Goal: Task Accomplishment & Management: Complete application form

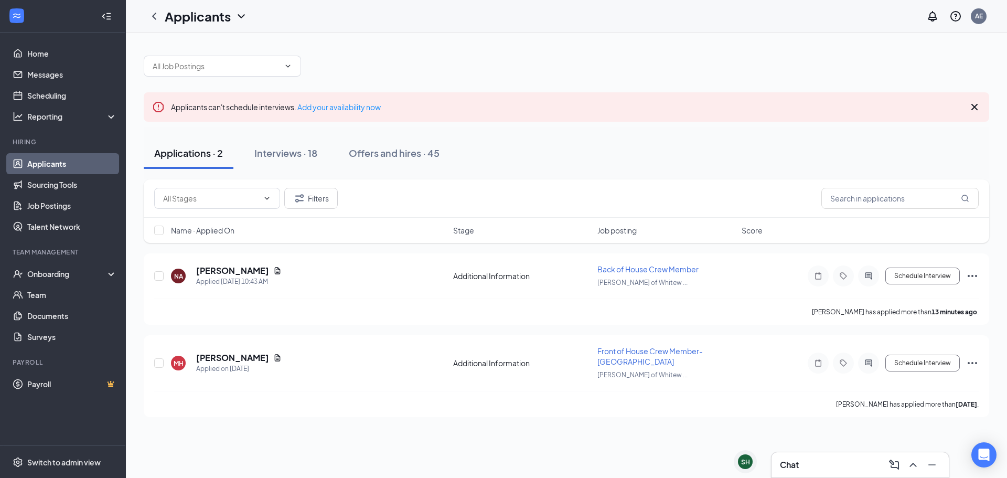
click at [830, 471] on div "Chat" at bounding box center [860, 464] width 160 height 17
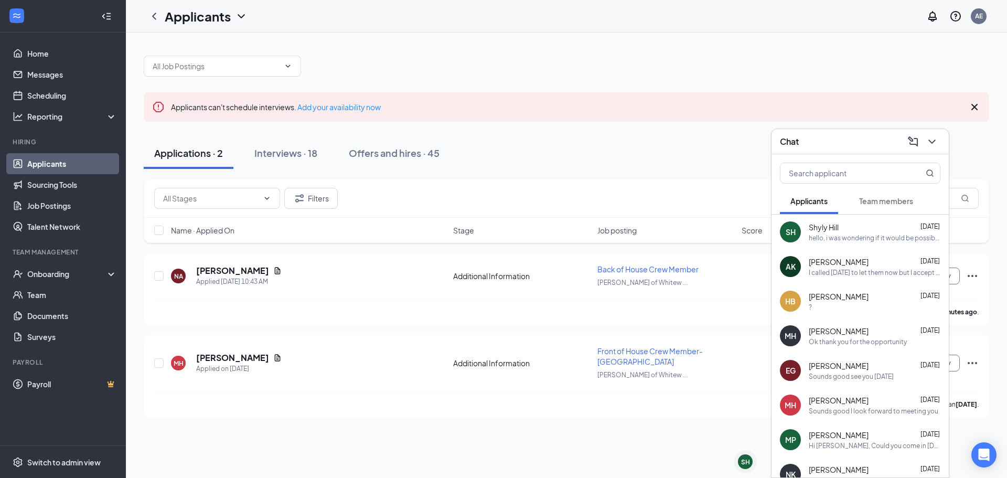
click at [885, 241] on div "hello, i was wondering if it would be possible to move my interview to [DATE] a…" at bounding box center [874, 237] width 132 height 9
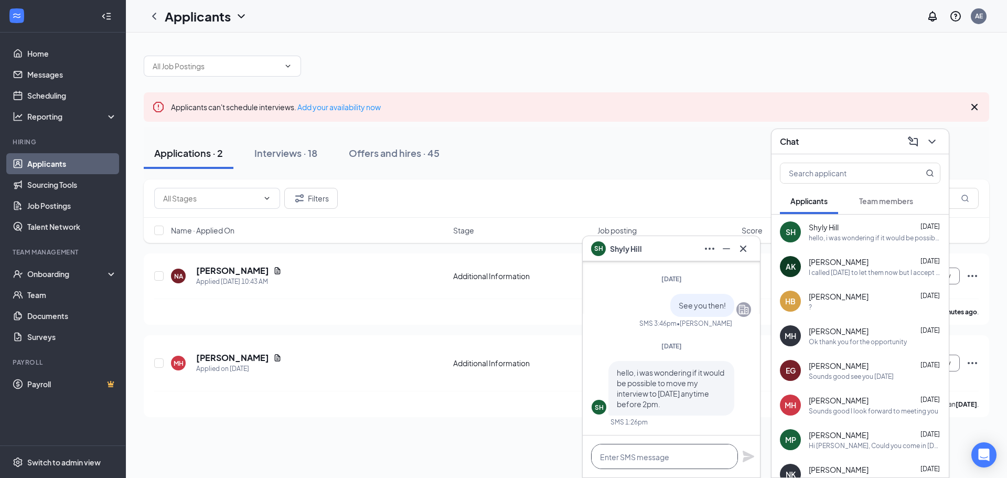
click at [664, 456] on textarea at bounding box center [664, 456] width 147 height 25
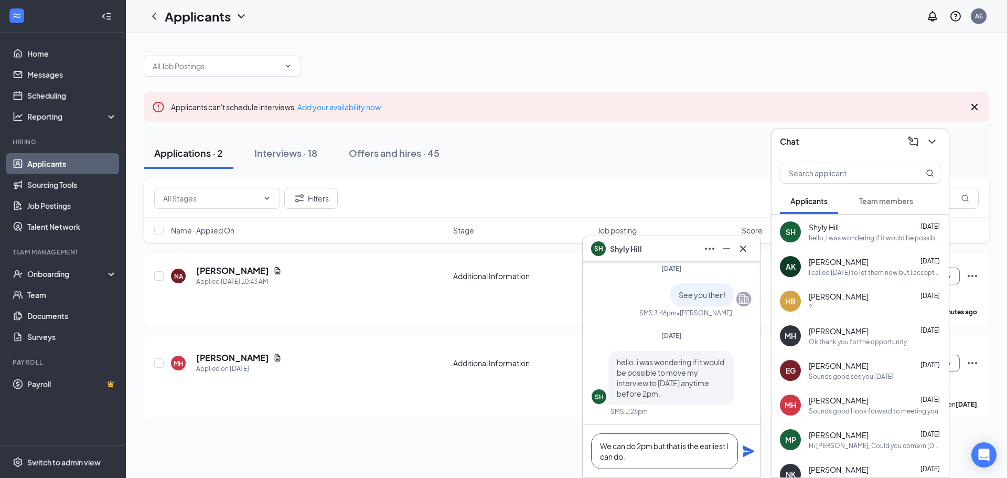
type textarea "We can do 2pm but that is the earliest I can do."
click at [746, 450] on icon "Plane" at bounding box center [748, 451] width 12 height 12
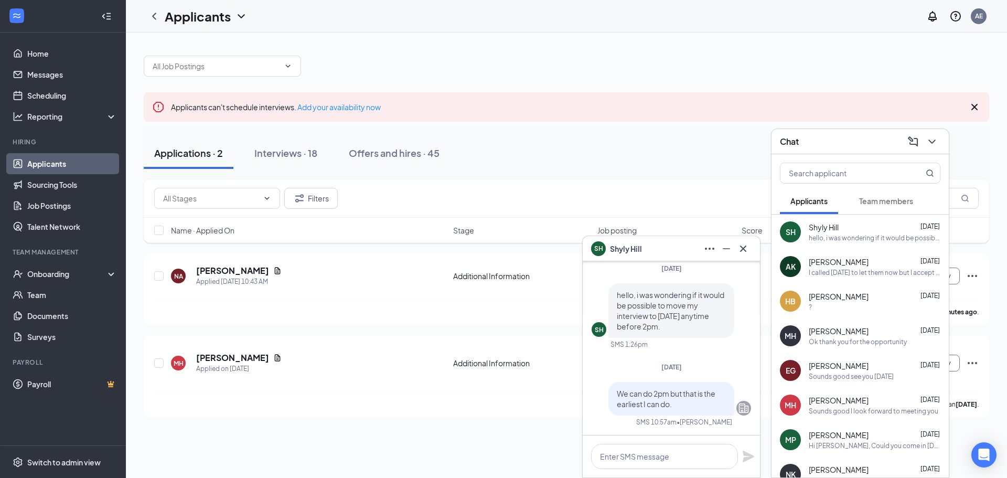
scroll to position [0, 0]
click at [860, 349] on div "MH [PERSON_NAME] [DATE] Ok thank you for the opportunity" at bounding box center [859, 335] width 177 height 35
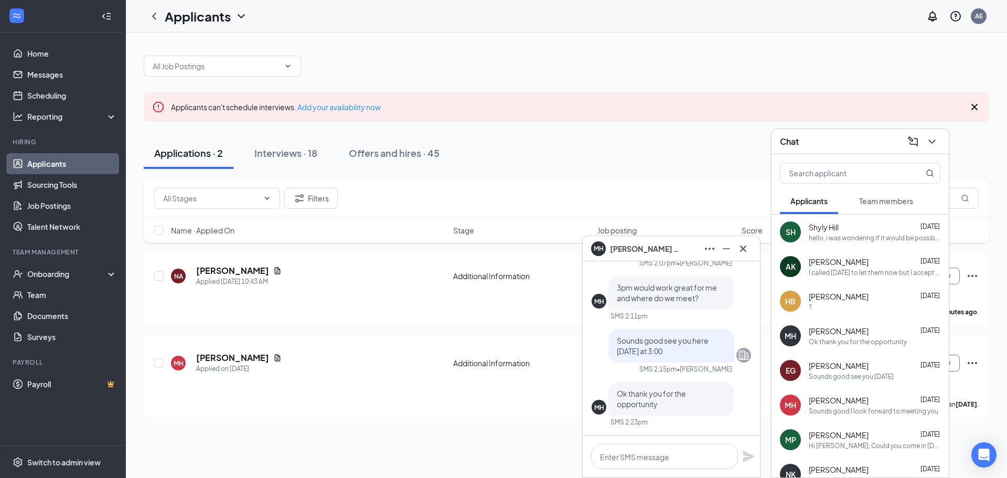
click at [871, 301] on div "[PERSON_NAME] [DATE] ?" at bounding box center [874, 301] width 132 height 20
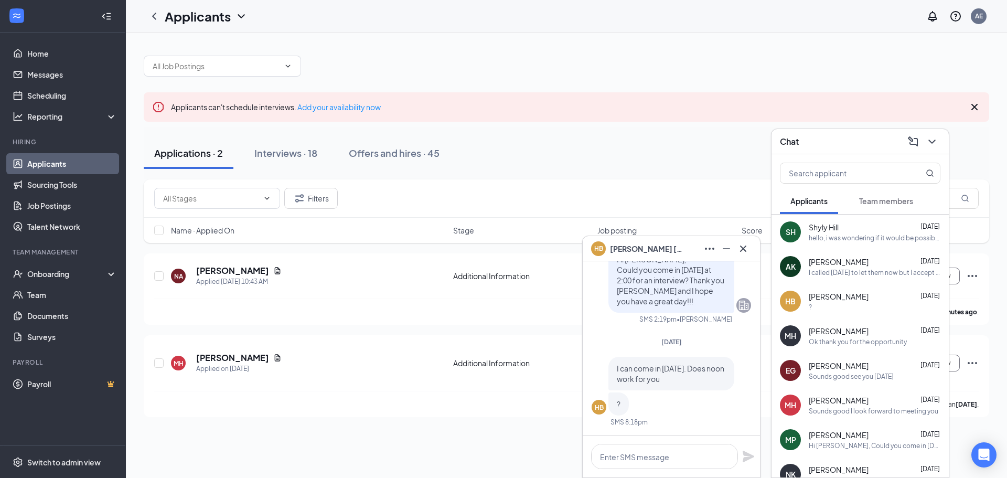
click at [873, 280] on div "AK [PERSON_NAME] [DATE] I called [DATE] to let them now but I accept your offer." at bounding box center [859, 266] width 177 height 35
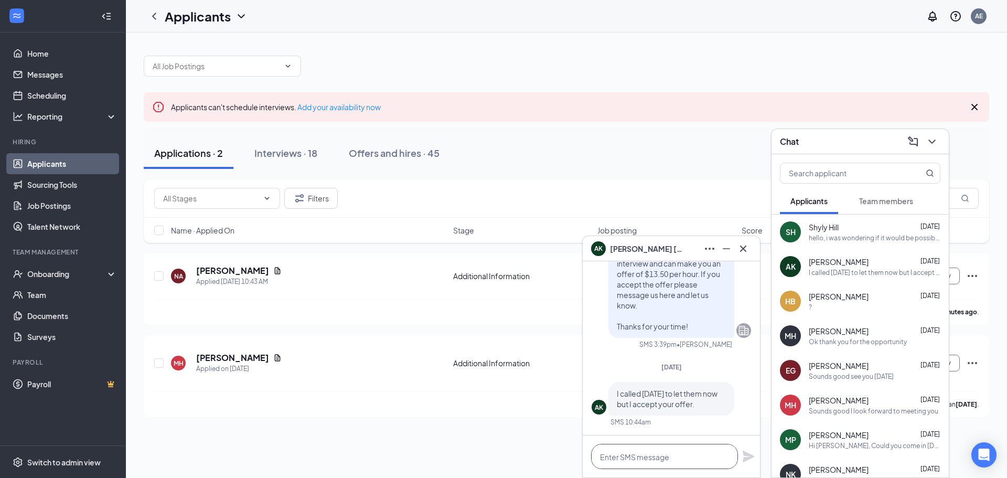
click at [674, 454] on textarea at bounding box center [664, 456] width 147 height 25
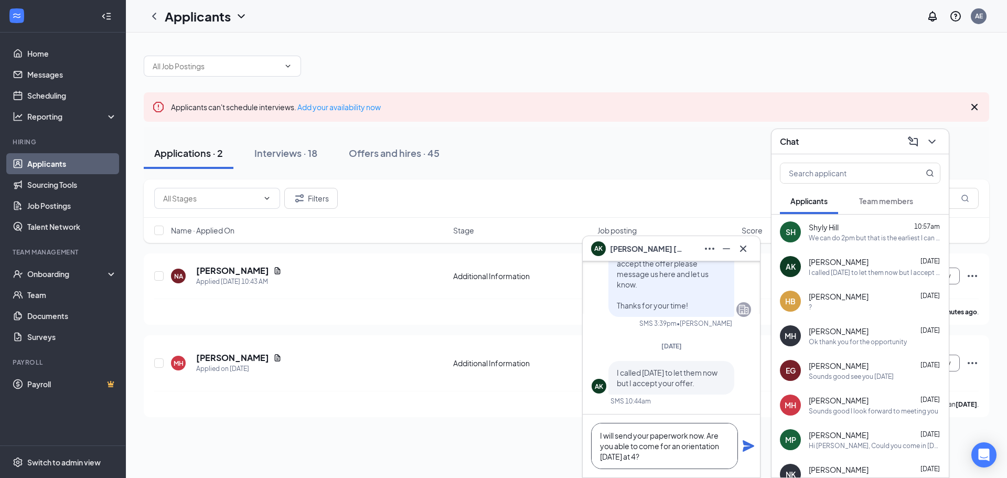
type textarea "I will send your paperwork now. Are you able to come for an orientation [DATE] …"
click at [748, 446] on icon "Plane" at bounding box center [748, 446] width 12 height 12
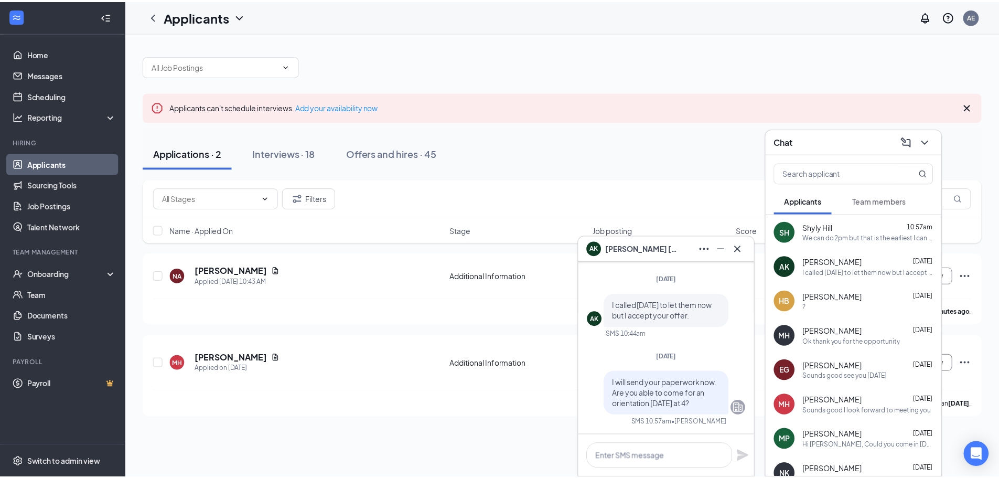
scroll to position [0, 0]
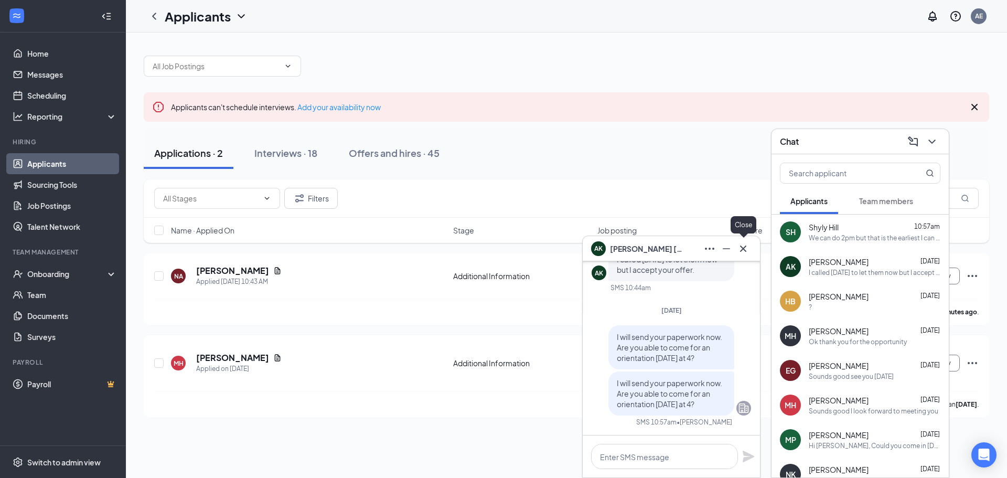
click at [747, 251] on icon "Cross" at bounding box center [743, 248] width 13 height 13
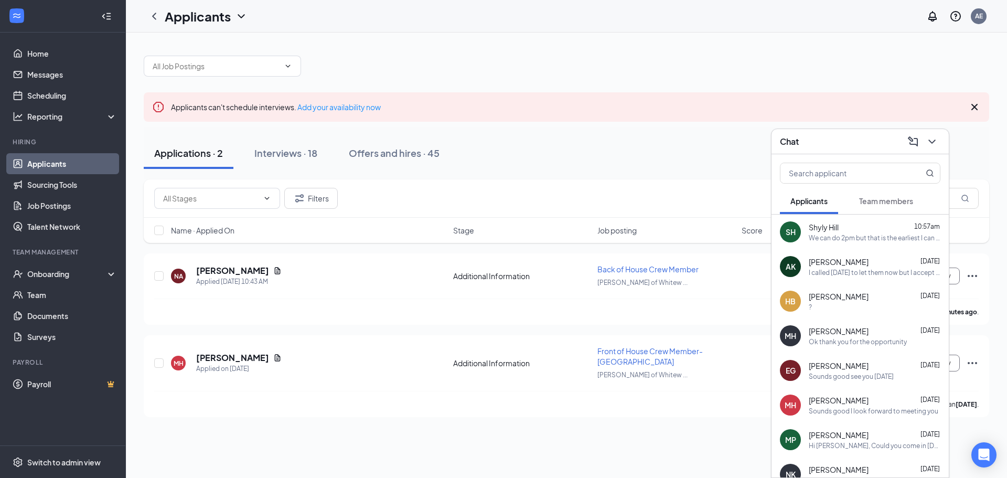
click at [849, 141] on div "Chat" at bounding box center [860, 141] width 160 height 16
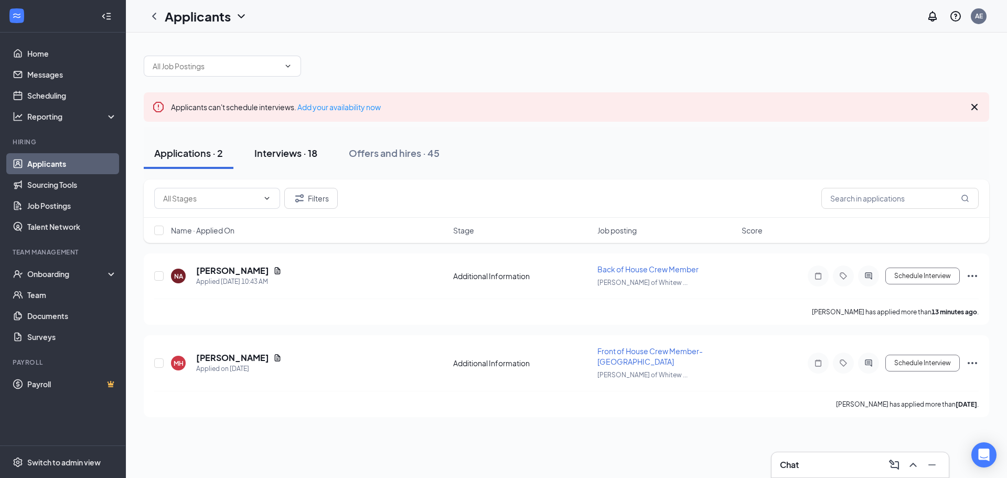
click at [295, 153] on div "Interviews · 18" at bounding box center [285, 152] width 63 height 13
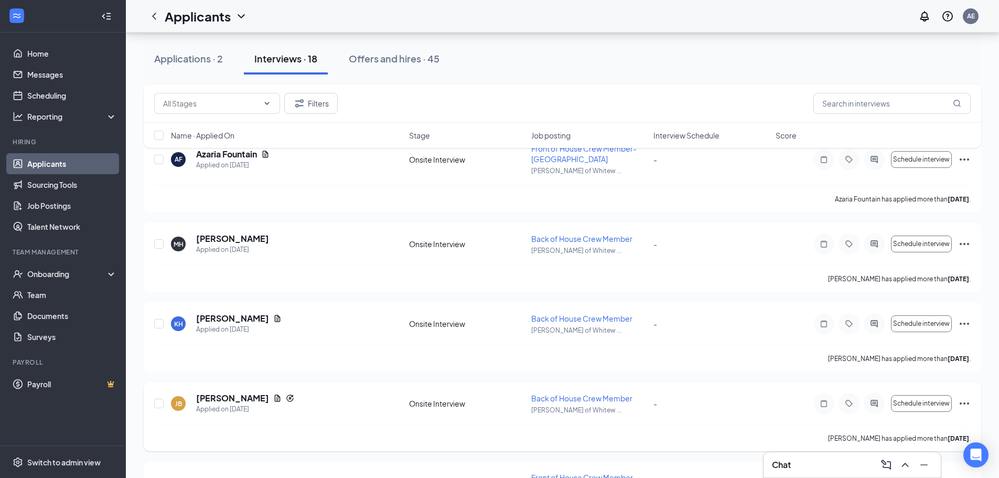
scroll to position [1302, 0]
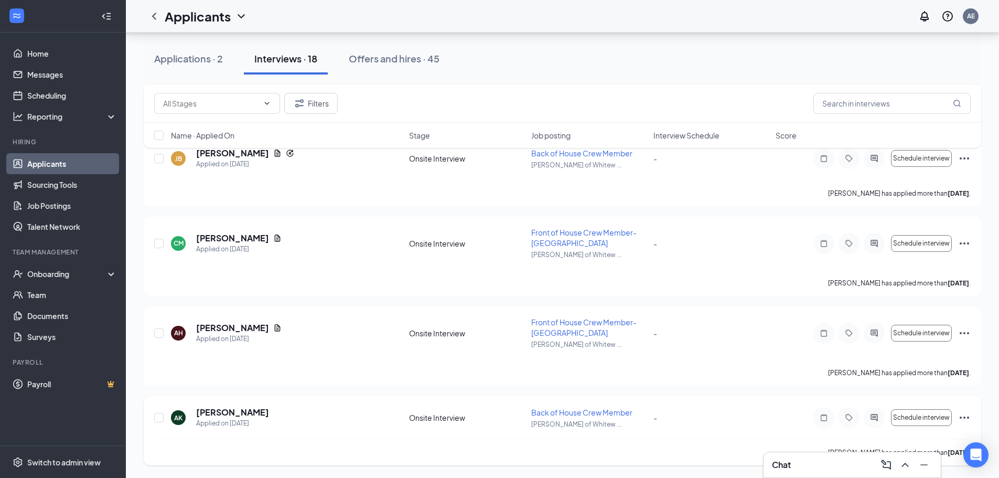
click at [967, 416] on icon "Ellipses" at bounding box center [964, 417] width 13 height 13
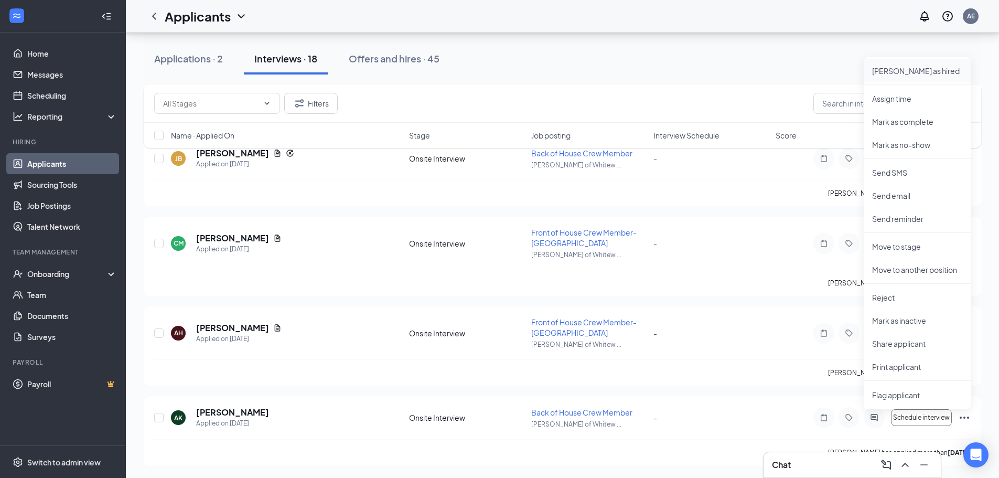
click at [893, 75] on p "[PERSON_NAME] as hired" at bounding box center [917, 71] width 90 height 10
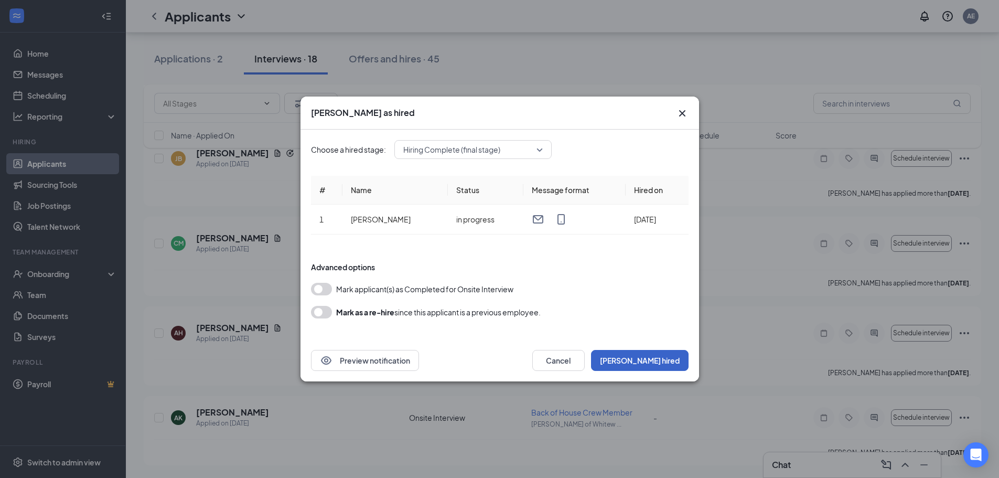
click at [671, 360] on button "[PERSON_NAME] hired" at bounding box center [640, 360] width 98 height 21
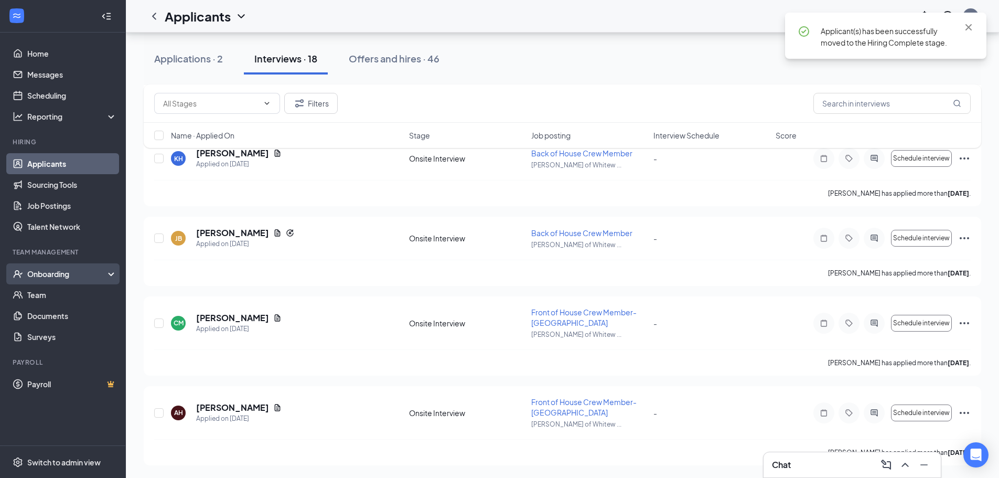
scroll to position [1222, 0]
click at [62, 273] on div "Onboarding" at bounding box center [67, 273] width 81 height 10
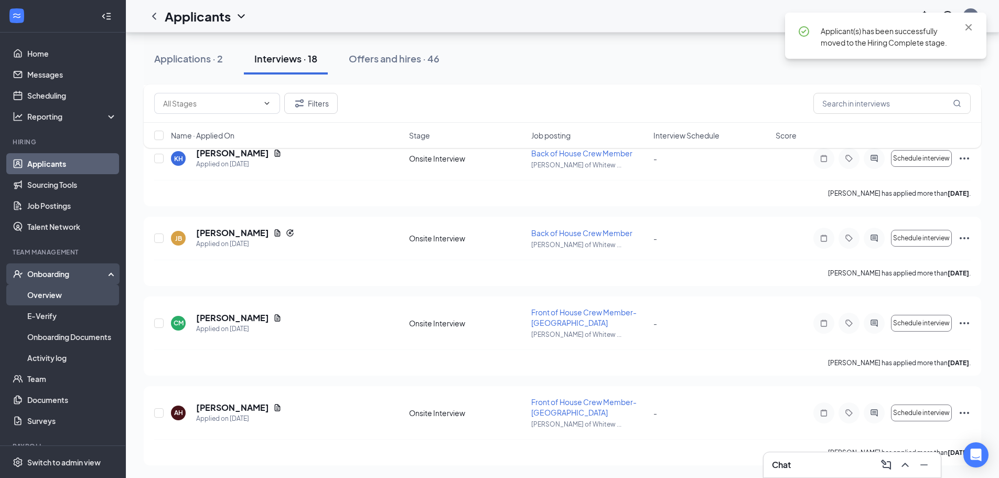
click at [67, 298] on link "Overview" at bounding box center [72, 294] width 90 height 21
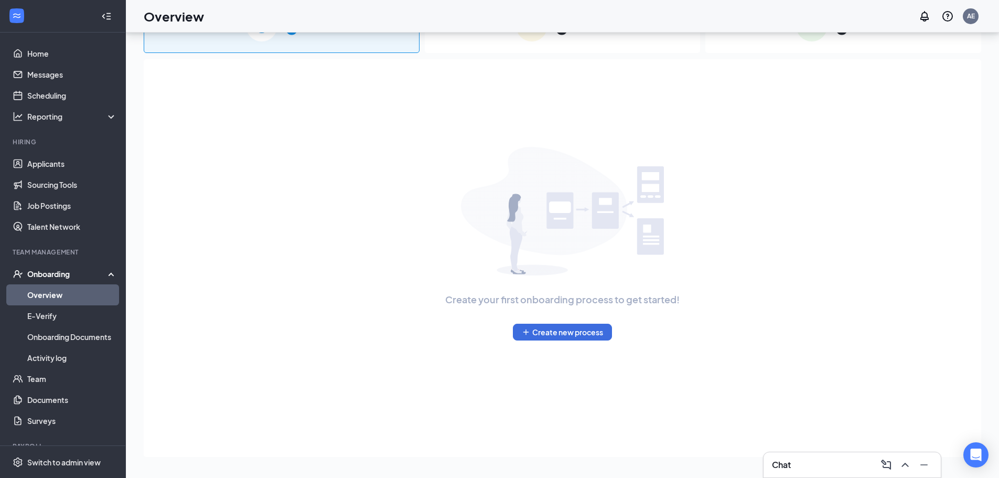
scroll to position [47, 0]
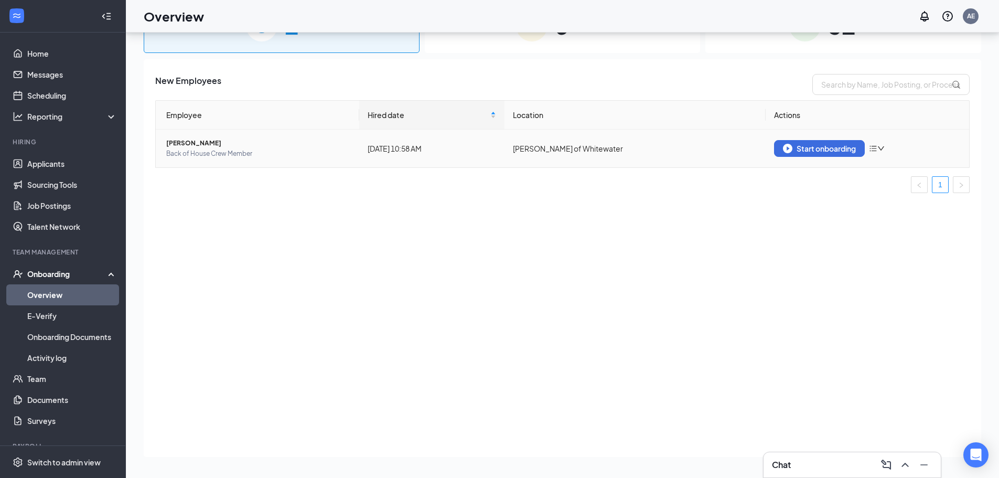
click at [349, 157] on span "Back of House Crew Member" at bounding box center [258, 153] width 185 height 10
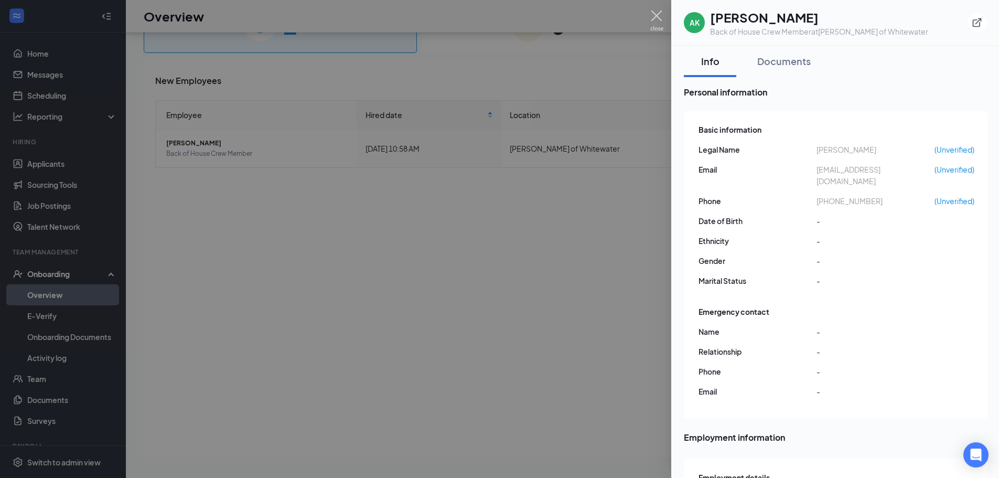
click at [656, 24] on img at bounding box center [656, 20] width 13 height 20
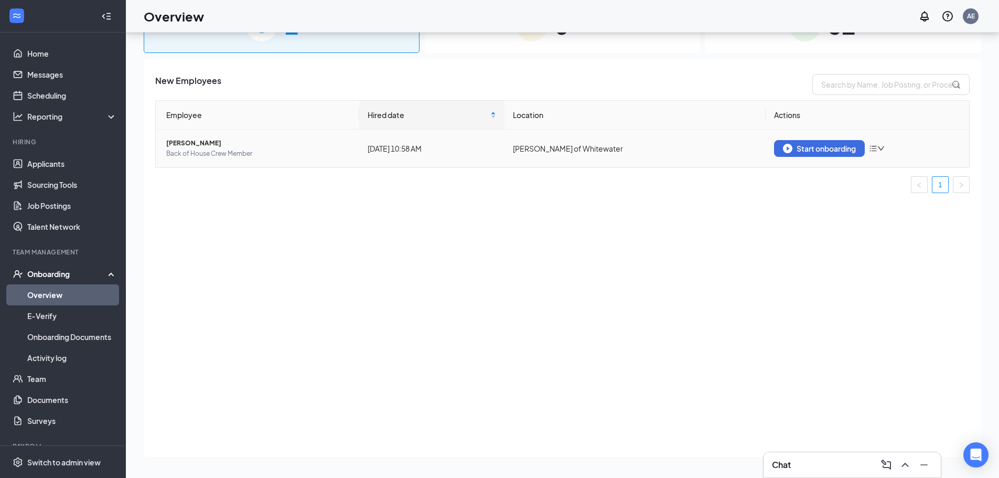
click at [817, 158] on td "Start onboarding" at bounding box center [866, 149] width 203 height 38
click at [817, 148] on div "Start onboarding" at bounding box center [819, 148] width 73 height 9
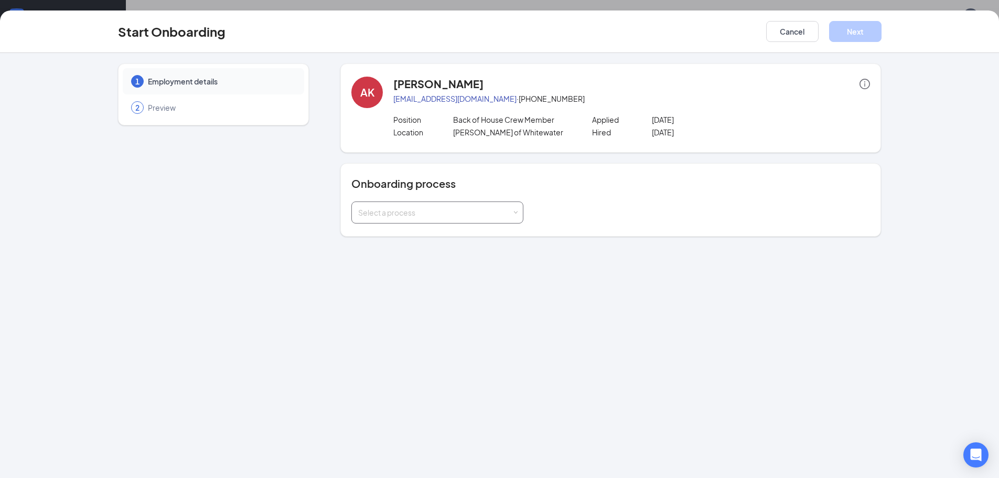
click at [492, 214] on div "Select a process" at bounding box center [435, 212] width 154 height 10
click at [409, 252] on li "Onboarding" at bounding box center [437, 253] width 172 height 19
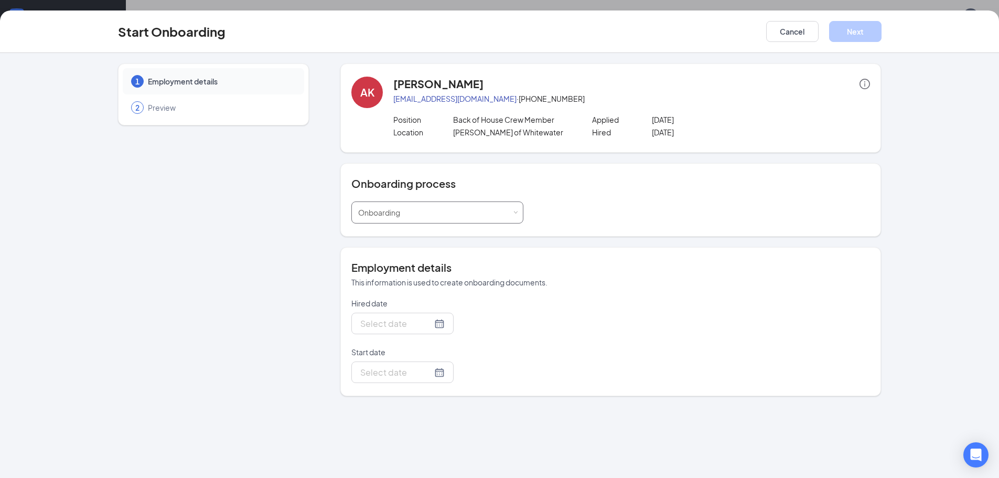
type input "[DATE]"
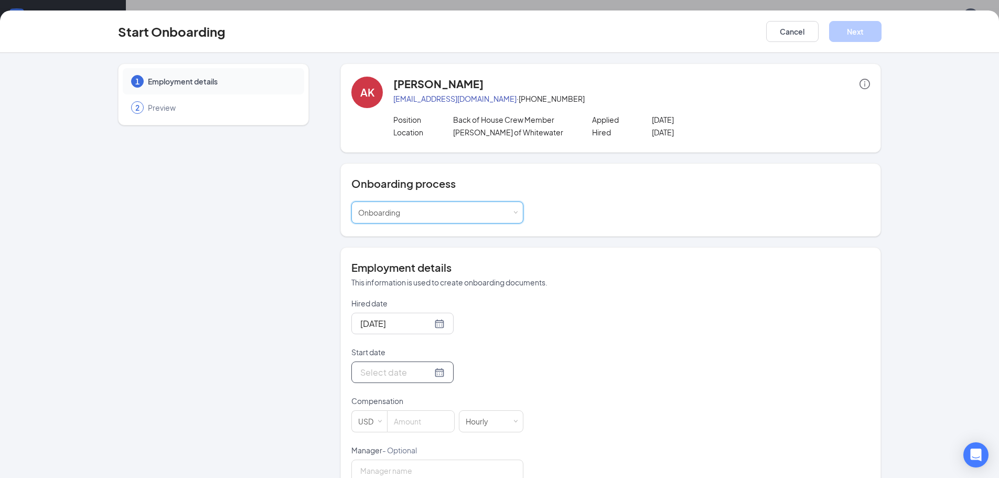
click at [439, 374] on div at bounding box center [402, 371] width 102 height 21
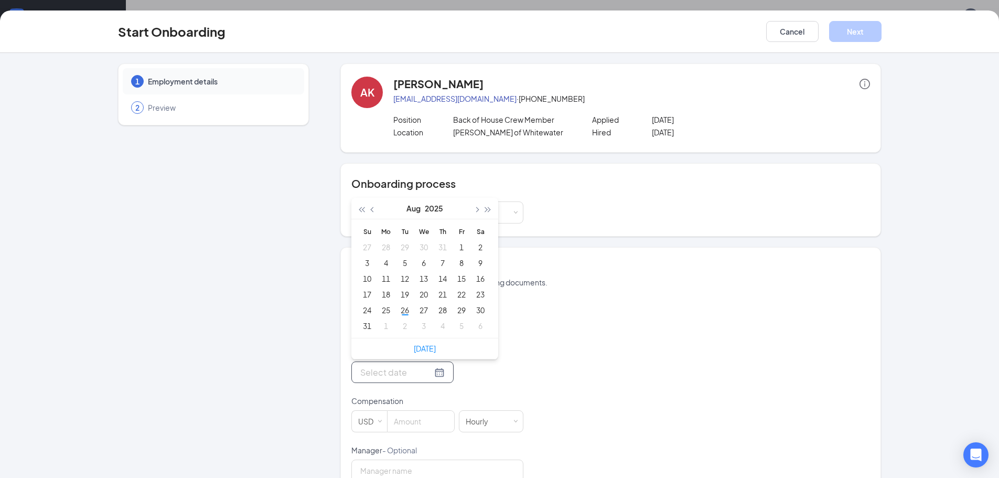
click at [425, 374] on div at bounding box center [402, 371] width 84 height 13
type input "[DATE]"
click at [424, 311] on div "27" at bounding box center [423, 310] width 13 height 13
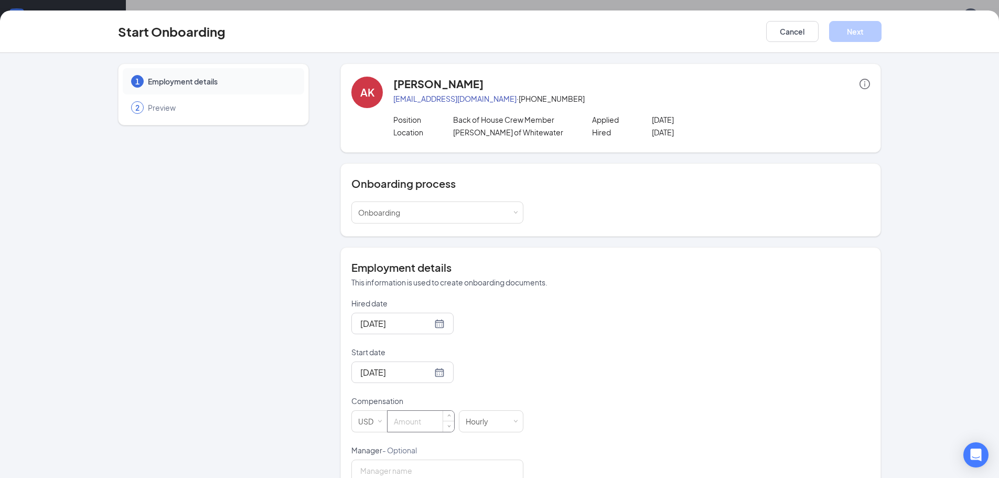
click at [408, 420] on input at bounding box center [420, 421] width 67 height 21
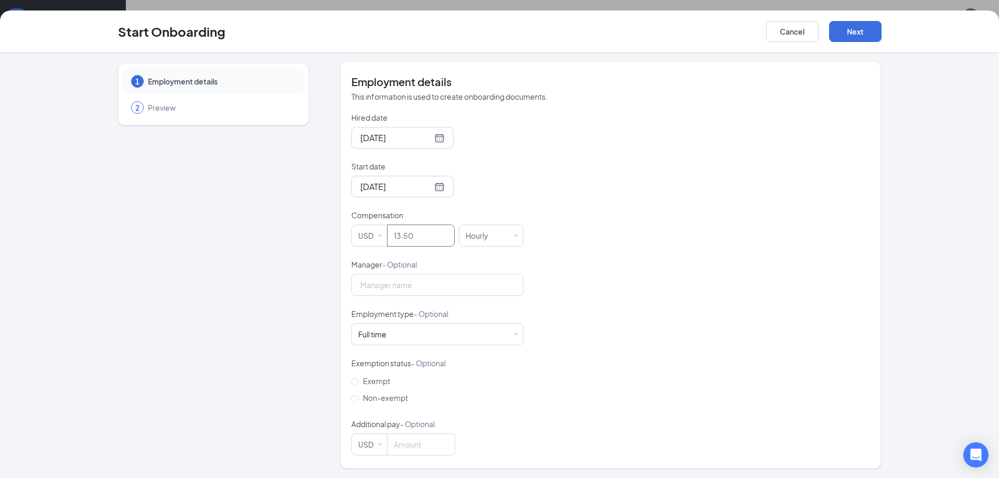
scroll to position [187, 0]
type input "13.5"
click at [347, 399] on div "Employment details This information is used to create onboarding documents. Hir…" at bounding box center [610, 263] width 541 height 407
click at [353, 398] on input "Non-exempt" at bounding box center [354, 397] width 7 height 7
radio input "true"
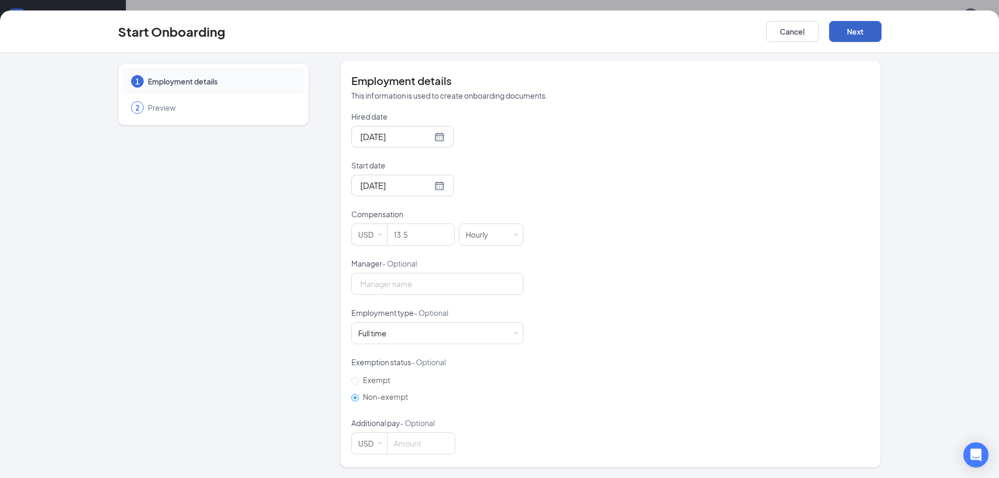
click at [850, 36] on button "Next" at bounding box center [855, 31] width 52 height 21
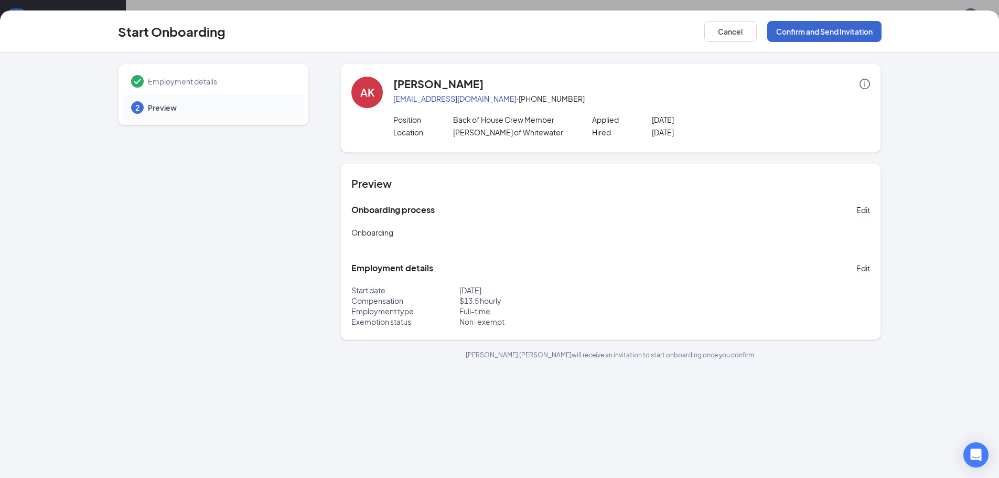
scroll to position [0, 0]
click at [802, 34] on button "Confirm and Send Invitation" at bounding box center [824, 31] width 114 height 21
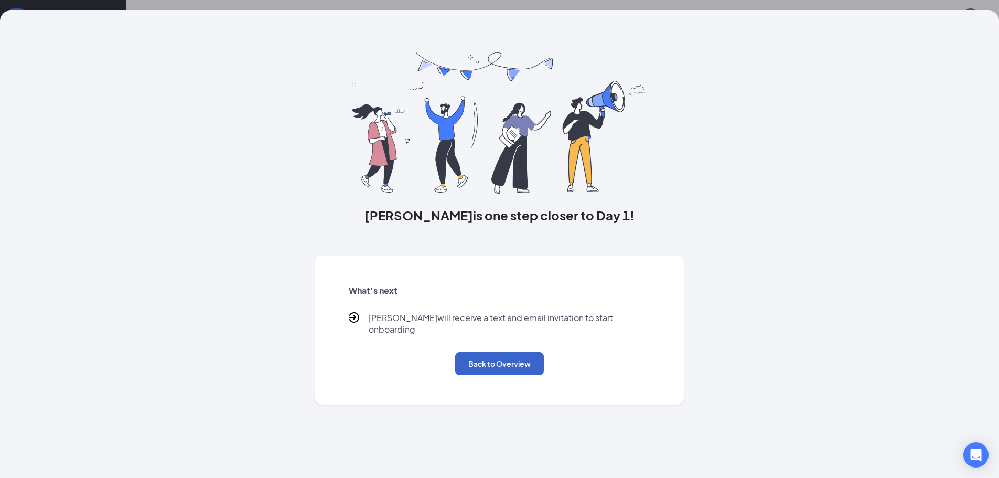
click at [490, 355] on button "Back to Overview" at bounding box center [499, 363] width 89 height 23
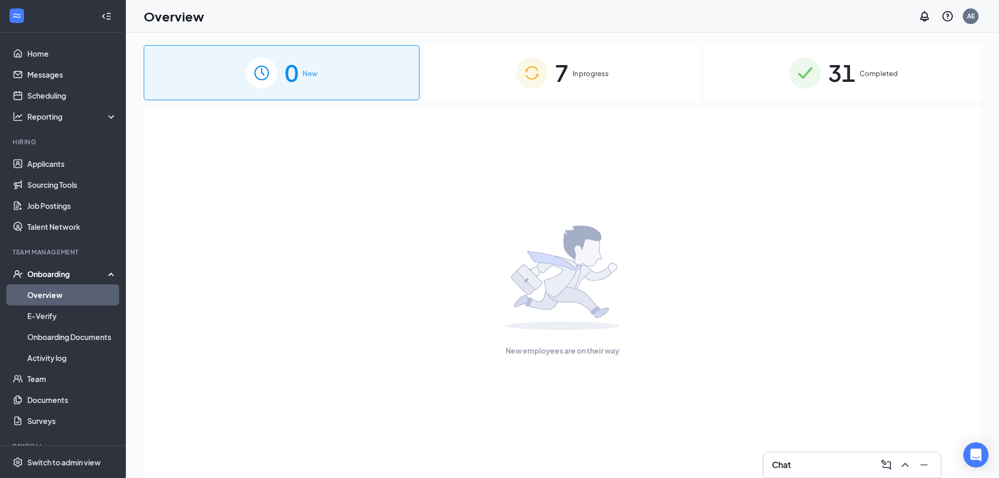
click at [614, 87] on div "7 In progress" at bounding box center [563, 72] width 276 height 55
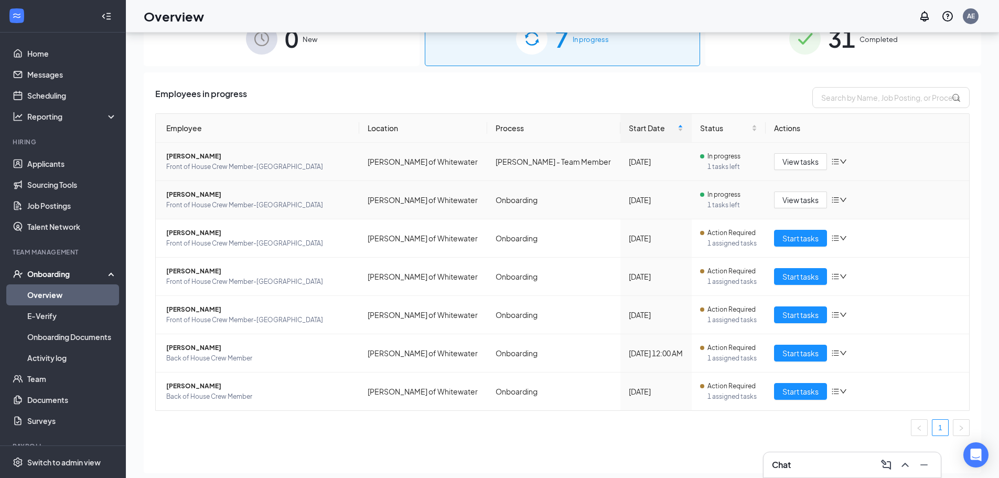
scroll to position [47, 0]
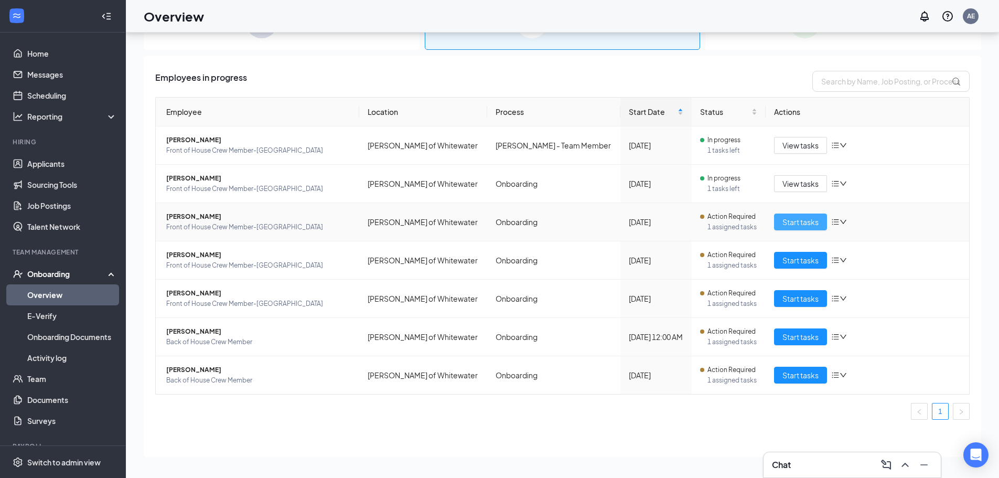
click at [796, 220] on span "Start tasks" at bounding box center [800, 222] width 36 height 12
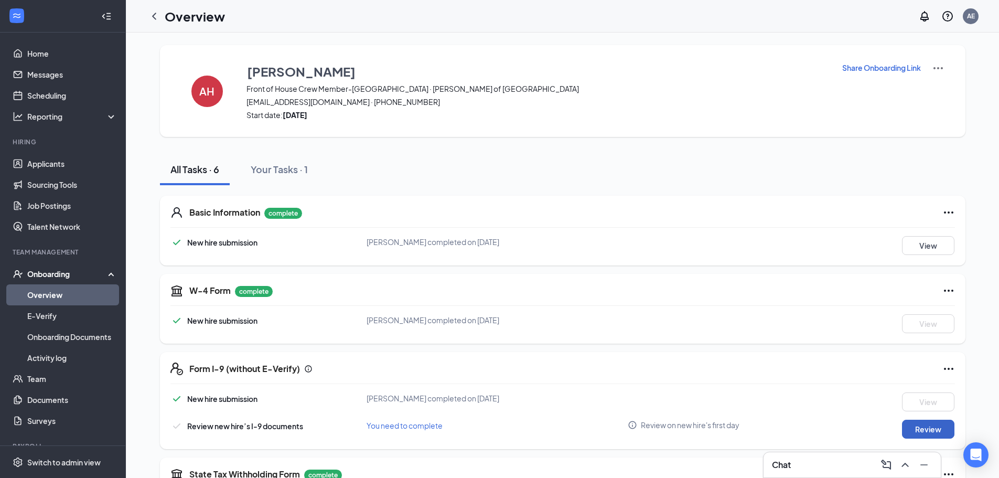
click at [935, 430] on button "Review" at bounding box center [928, 428] width 52 height 19
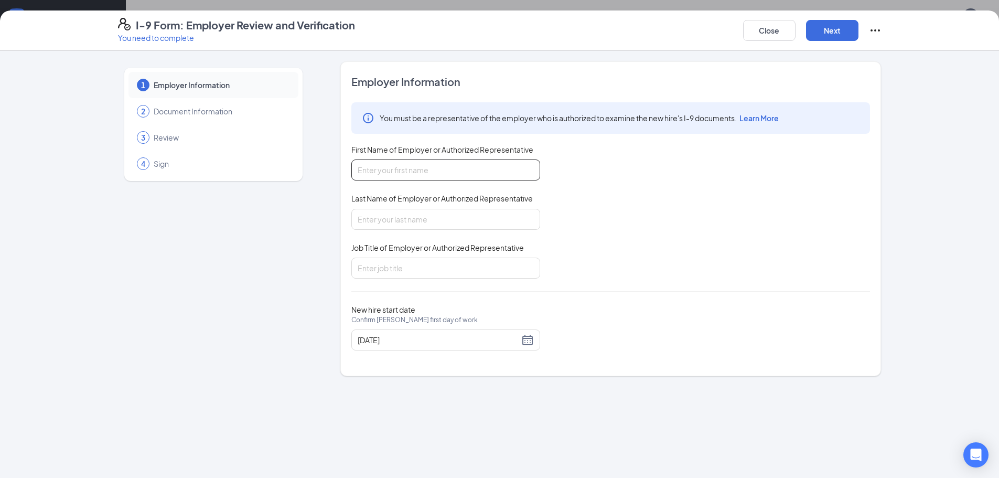
click at [478, 167] on input "First Name of Employer or Authorized Representative" at bounding box center [445, 169] width 189 height 21
type input "[PERSON_NAME]"
click at [445, 223] on input "Last Name of Employer or Authorized Representative" at bounding box center [445, 219] width 189 height 21
type input "[PERSON_NAME]"
click at [459, 266] on input "Job Title of Employer or Authorized Representative" at bounding box center [445, 267] width 189 height 21
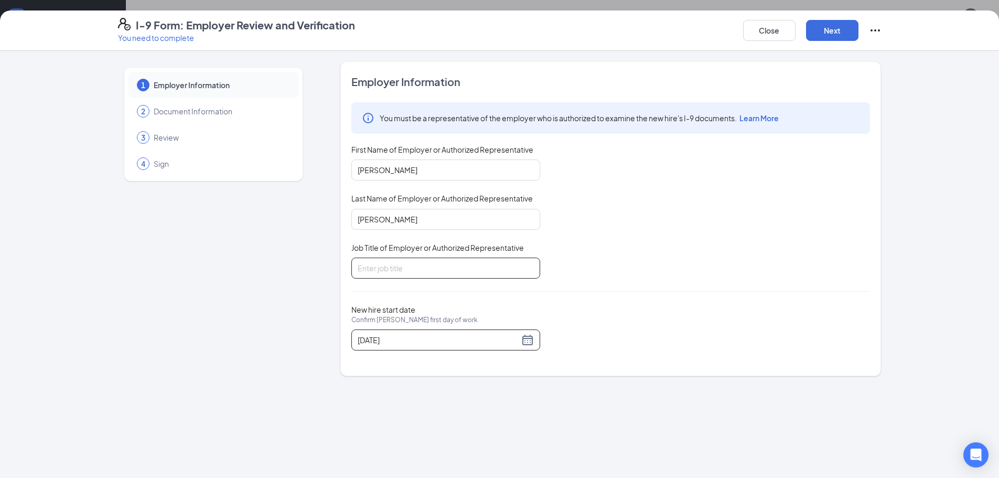
type input "General Manager"
click at [830, 41] on div "Close Next" at bounding box center [812, 30] width 138 height 25
click at [833, 38] on button "Next" at bounding box center [832, 30] width 52 height 21
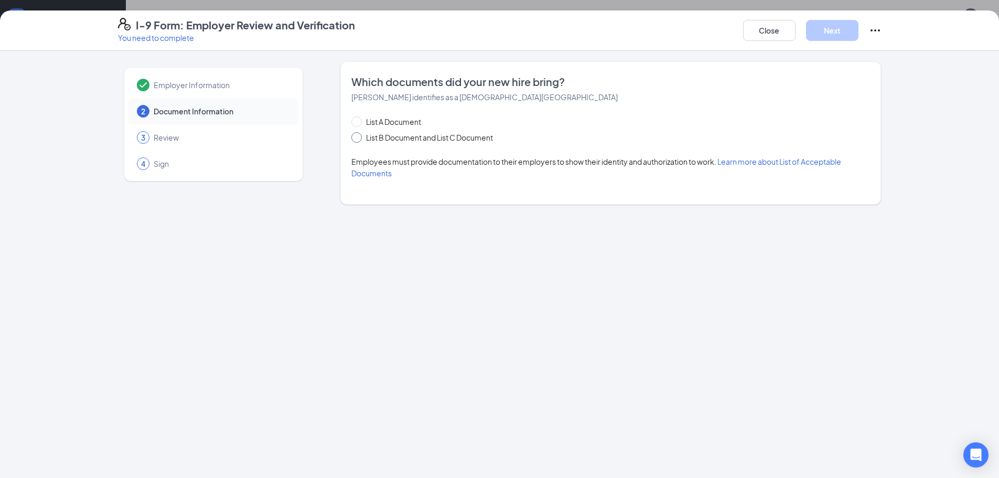
click at [385, 141] on span "List B Document and List C Document" at bounding box center [429, 138] width 135 height 12
click at [359, 139] on input "List B Document and List C Document" at bounding box center [354, 135] width 7 height 7
radio input "true"
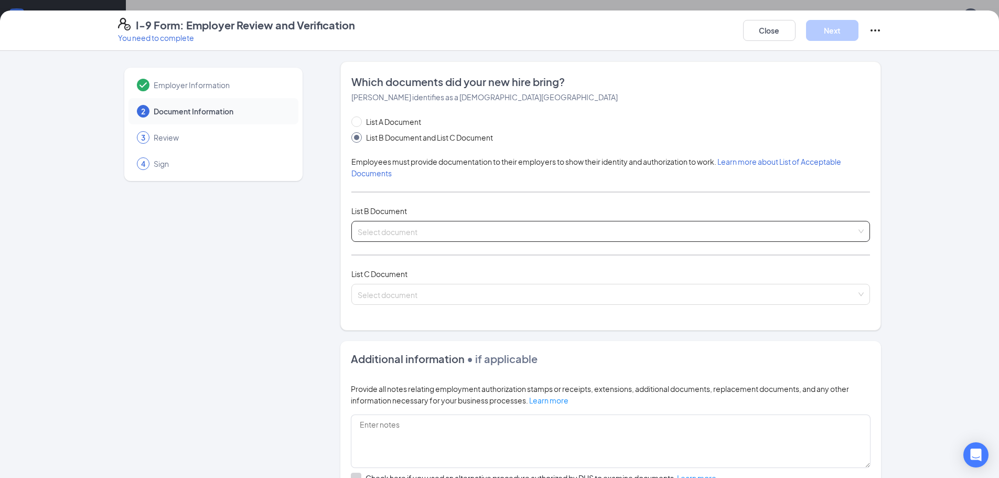
click at [597, 222] on input "search" at bounding box center [607, 229] width 499 height 16
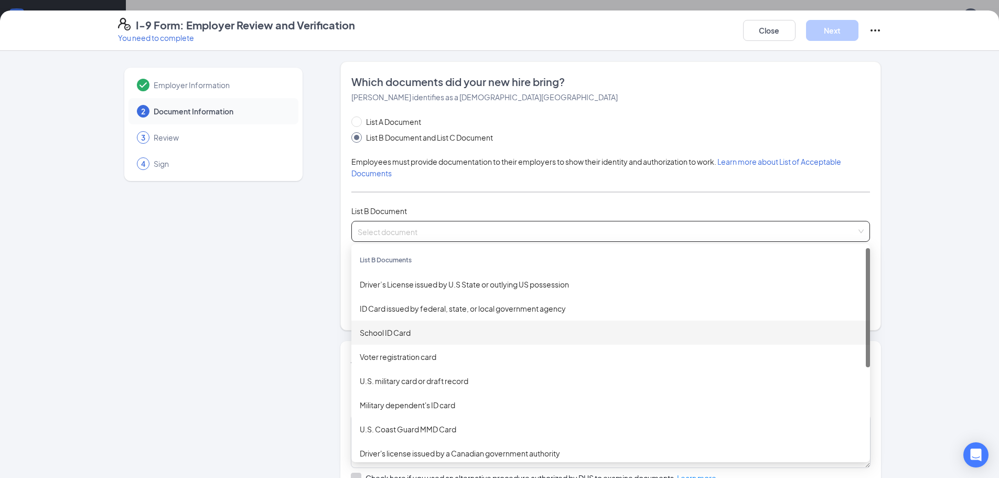
click at [462, 334] on div "School ID Card" at bounding box center [611, 333] width 502 height 12
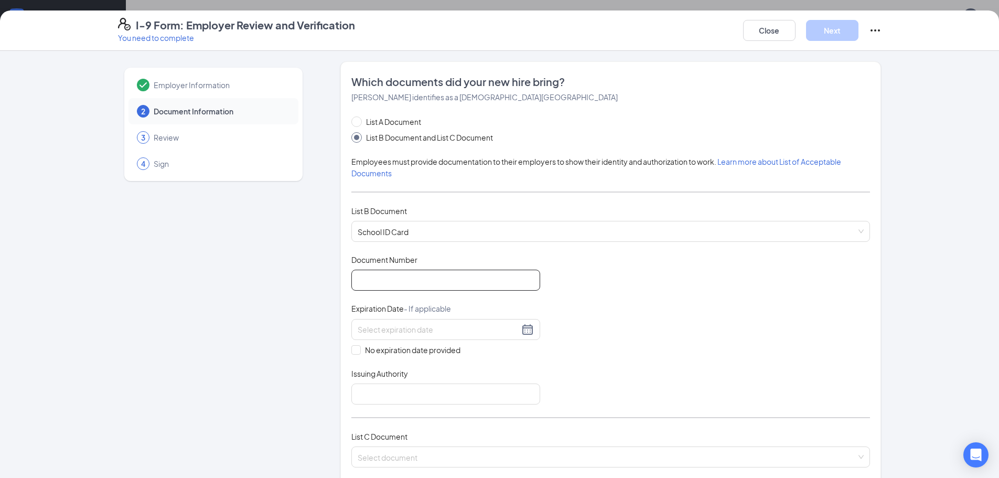
click at [445, 285] on input "Document Number" at bounding box center [445, 279] width 189 height 21
type input "NA"
click at [365, 354] on span "No expiration date provided" at bounding box center [413, 350] width 104 height 12
click at [359, 352] on input "No expiration date provided" at bounding box center [354, 348] width 7 height 7
checkbox input "true"
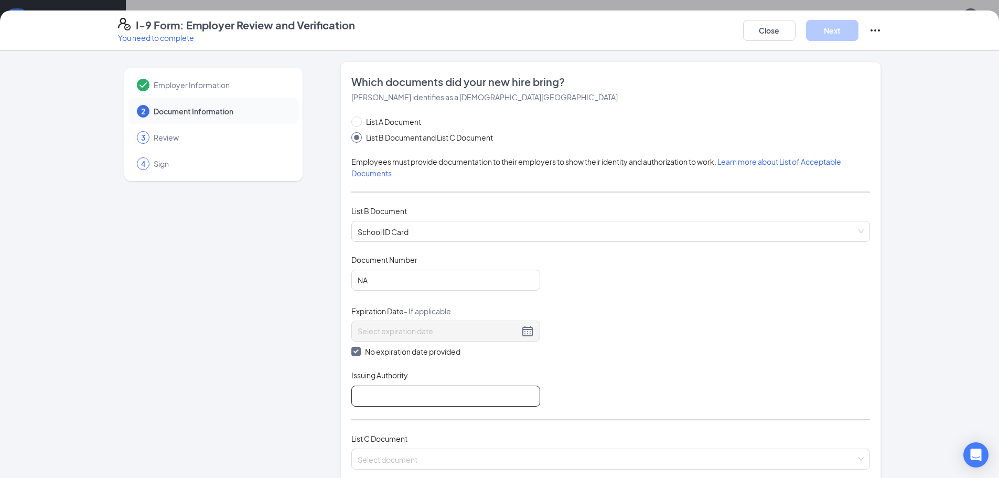
click at [373, 391] on input "Issuing Authority" at bounding box center [445, 395] width 189 height 21
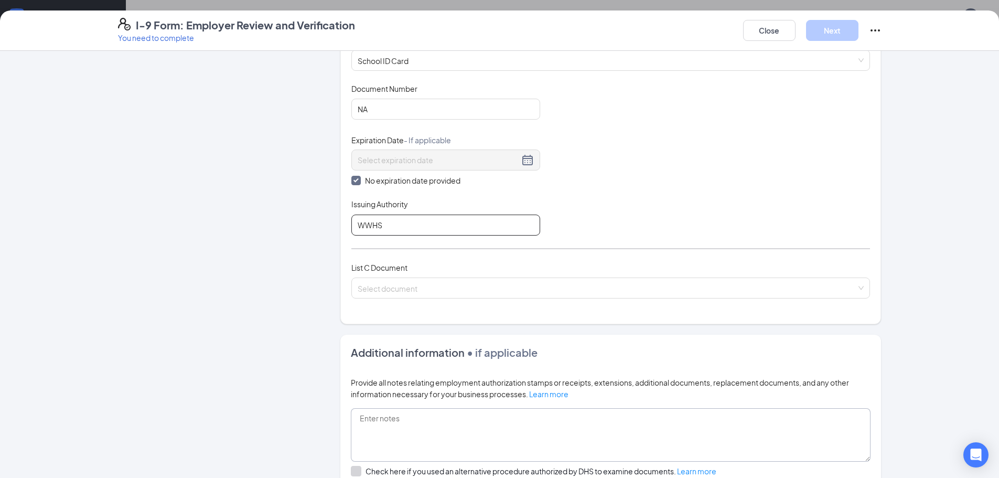
scroll to position [210, 0]
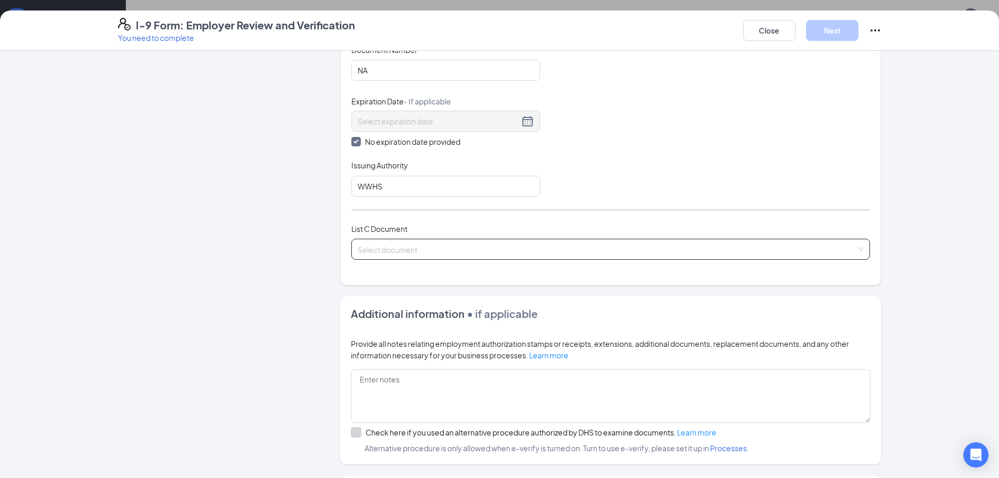
click at [420, 244] on input "search" at bounding box center [607, 247] width 499 height 16
click at [208, 157] on div "Employer Information 2 Document Information 3 Review 4 Sign" at bounding box center [213, 208] width 191 height 712
drag, startPoint x: 412, startPoint y: 197, endPoint x: 354, endPoint y: 181, distance: 59.3
click at [354, 181] on div "List A Document List B Document and List C Document Employees must provide docu…" at bounding box center [610, 89] width 519 height 366
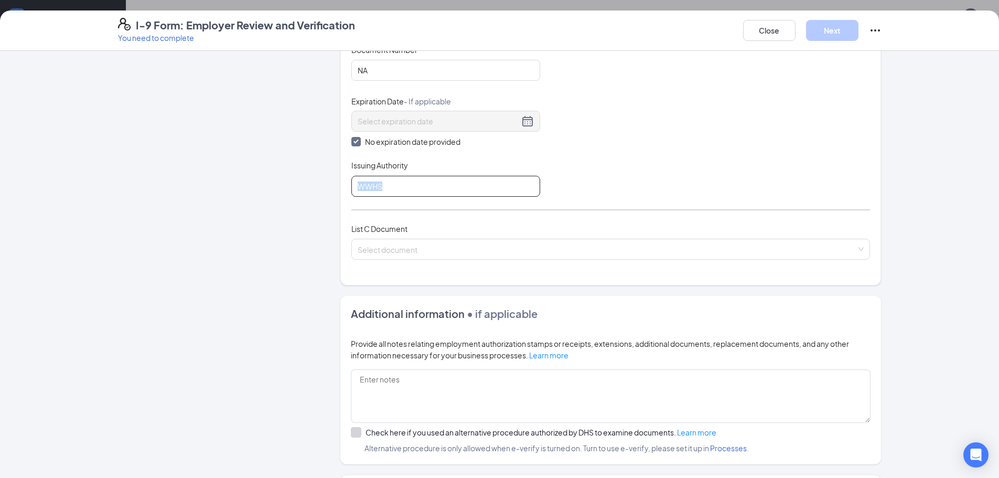
click at [393, 178] on input "WWHS" at bounding box center [445, 186] width 189 height 21
type input "W"
type input "[GEOGRAPHIC_DATA]"
click at [461, 241] on input "search" at bounding box center [607, 247] width 499 height 16
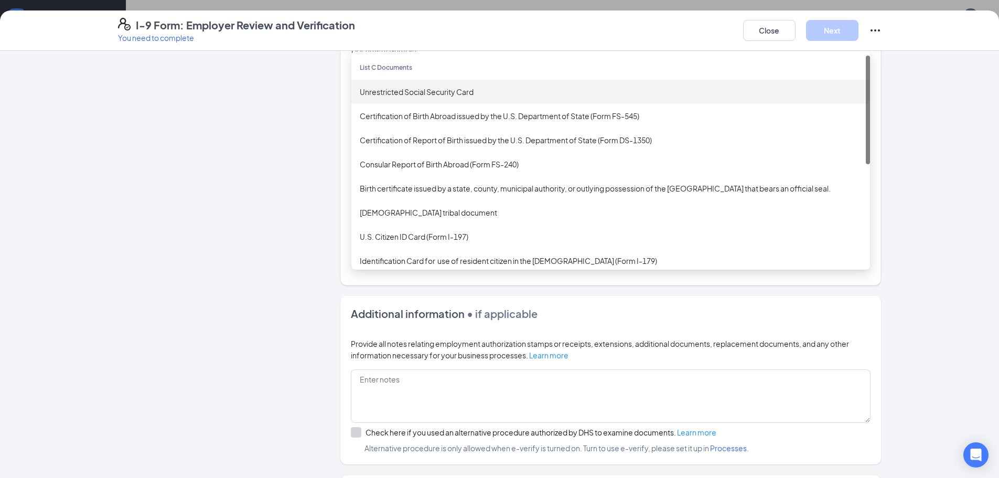
click at [457, 98] on div "Unrestricted Social Security Card" at bounding box center [610, 92] width 519 height 24
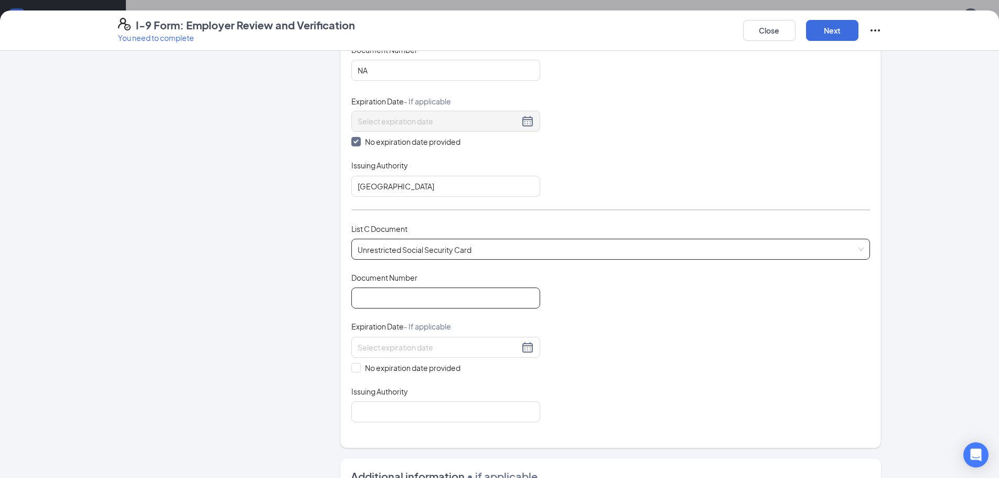
click at [422, 296] on input "Document Number" at bounding box center [445, 297] width 189 height 21
type input "349086585"
click at [361, 365] on span "No expiration date provided" at bounding box center [413, 368] width 104 height 12
click at [358, 365] on input "No expiration date provided" at bounding box center [354, 366] width 7 height 7
checkbox input "true"
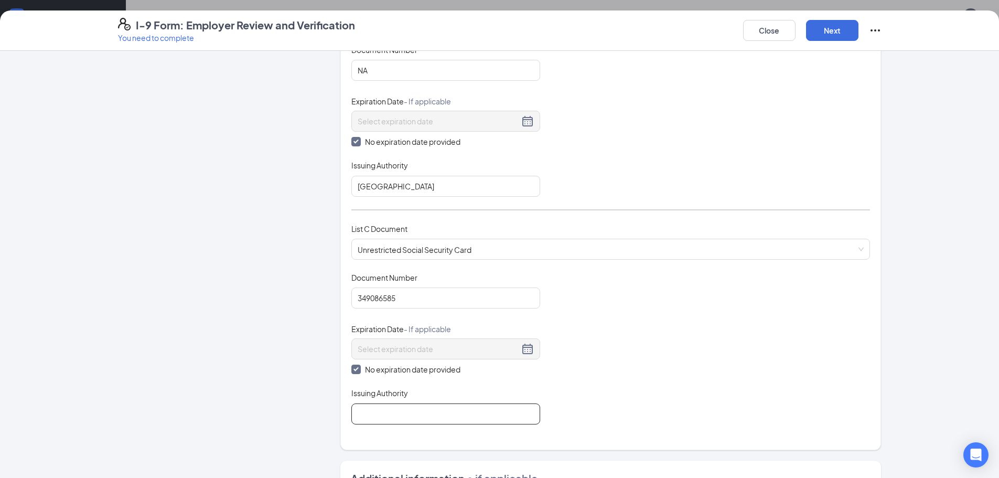
click at [386, 423] on input "Issuing Authority" at bounding box center [445, 413] width 189 height 21
type input "Social Security Administration"
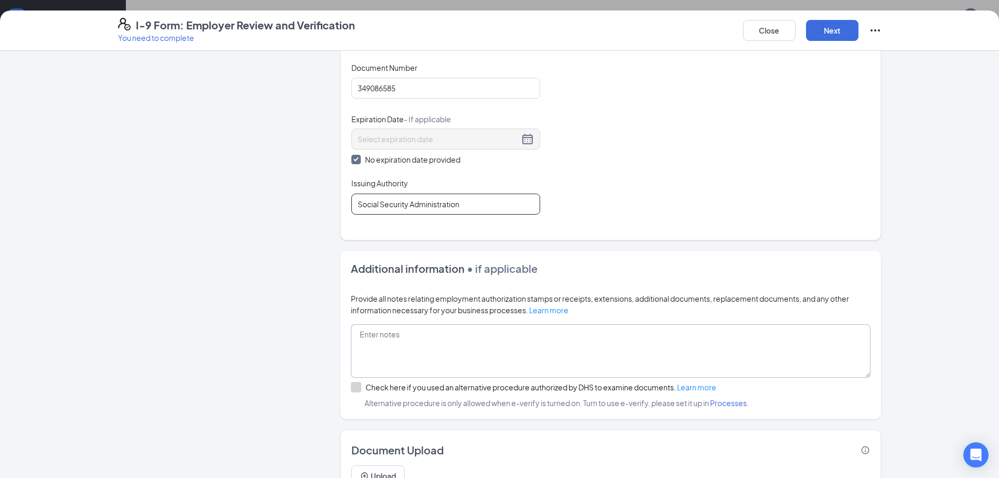
scroll to position [471, 0]
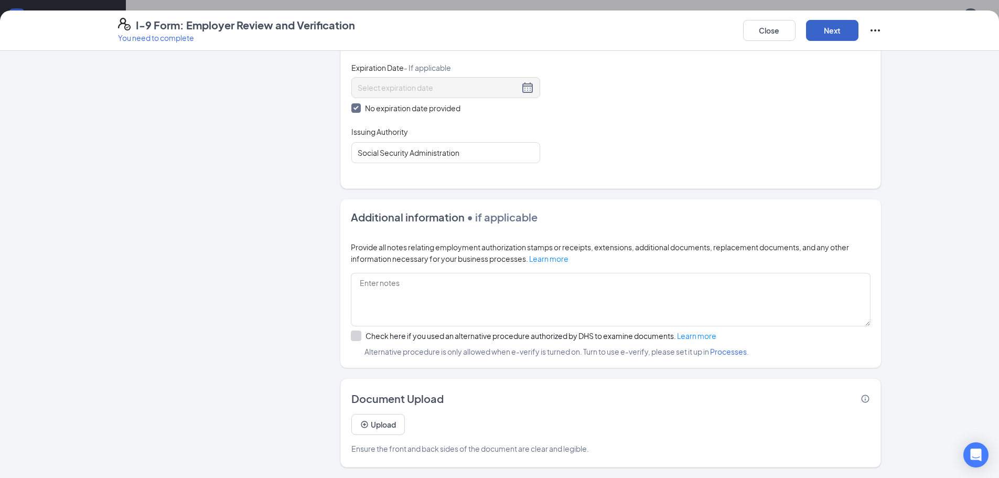
click at [824, 28] on button "Next" at bounding box center [832, 30] width 52 height 21
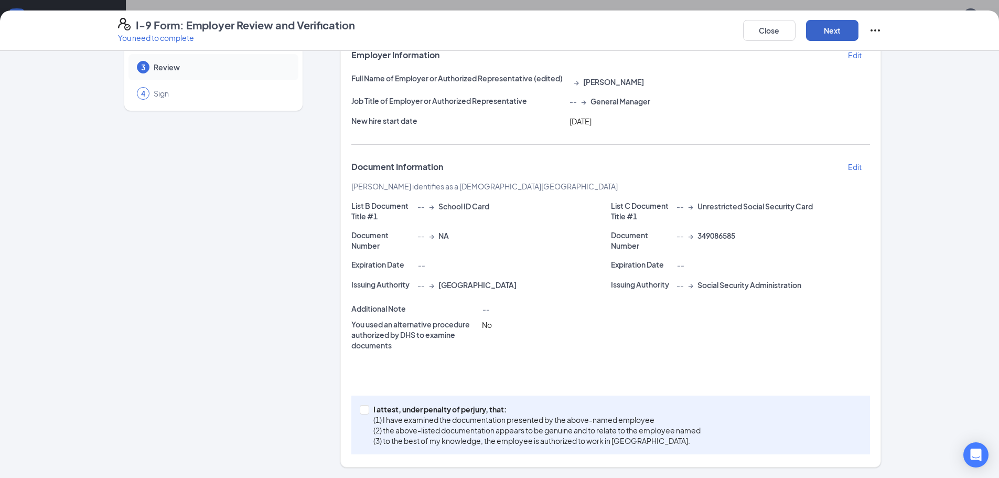
scroll to position [70, 0]
click at [360, 414] on span at bounding box center [364, 409] width 9 height 9
click at [360, 412] on input "I attest, under penalty of [PERSON_NAME], that: (1) I have examined the documen…" at bounding box center [363, 408] width 7 height 7
checkbox input "true"
click at [834, 23] on button "Next" at bounding box center [832, 30] width 52 height 21
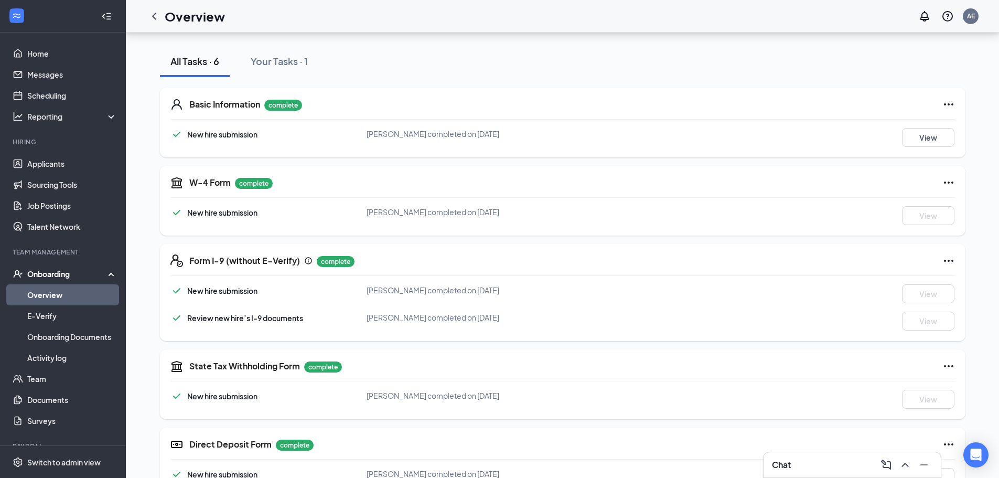
scroll to position [0, 0]
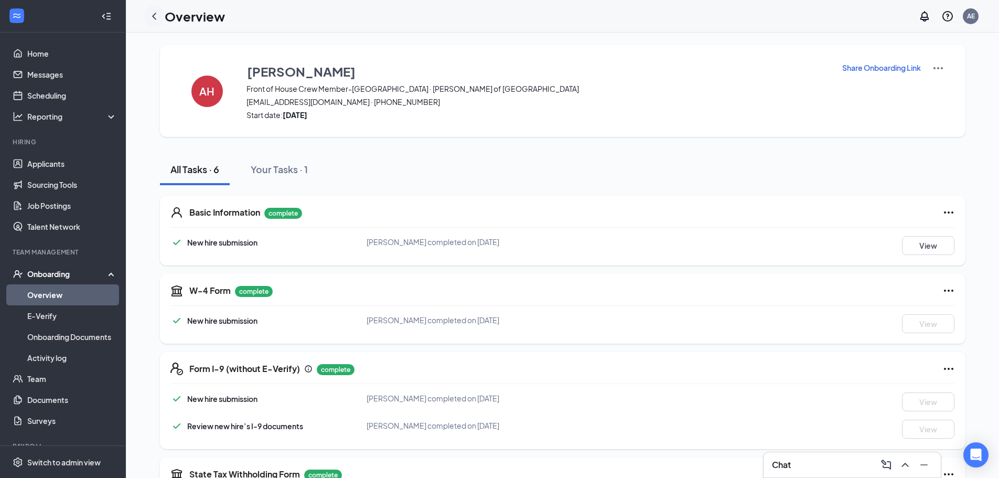
click at [156, 16] on icon "ChevronLeft" at bounding box center [154, 16] width 13 height 13
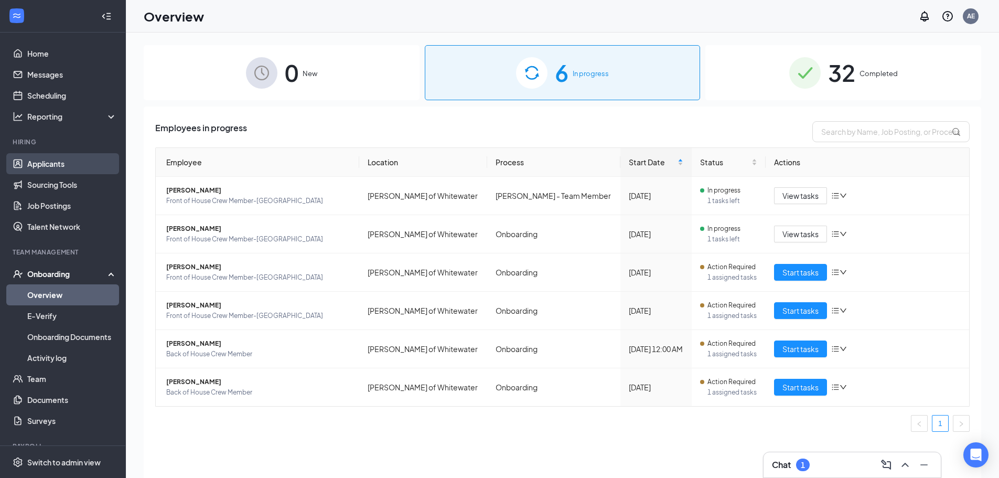
click at [57, 169] on link "Applicants" at bounding box center [72, 163] width 90 height 21
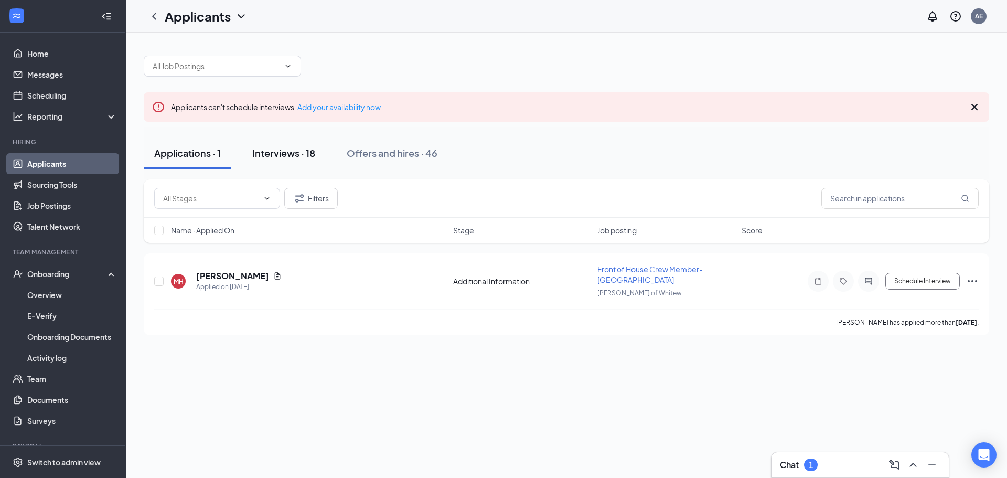
click at [271, 150] on div "Interviews · 18" at bounding box center [283, 152] width 63 height 13
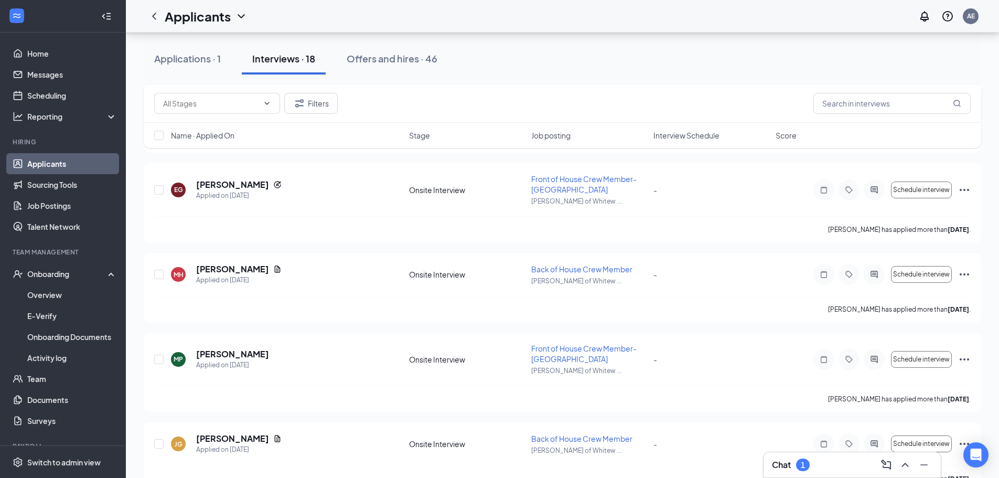
scroll to position [472, 0]
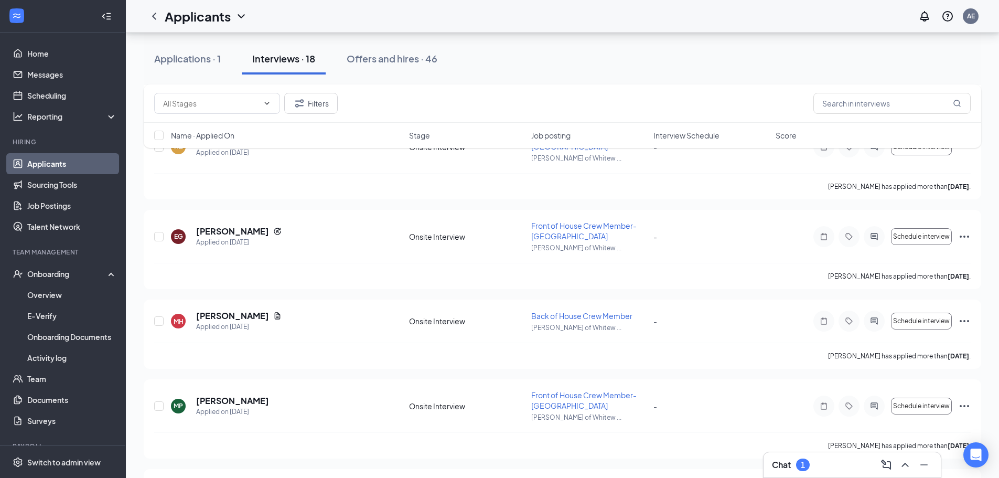
click at [823, 468] on div "Chat 1" at bounding box center [852, 464] width 160 height 17
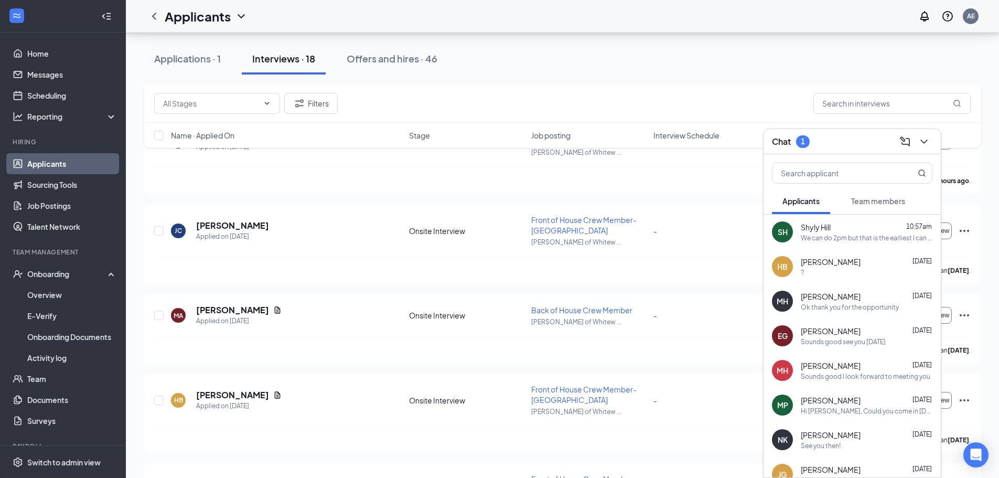
scroll to position [210, 0]
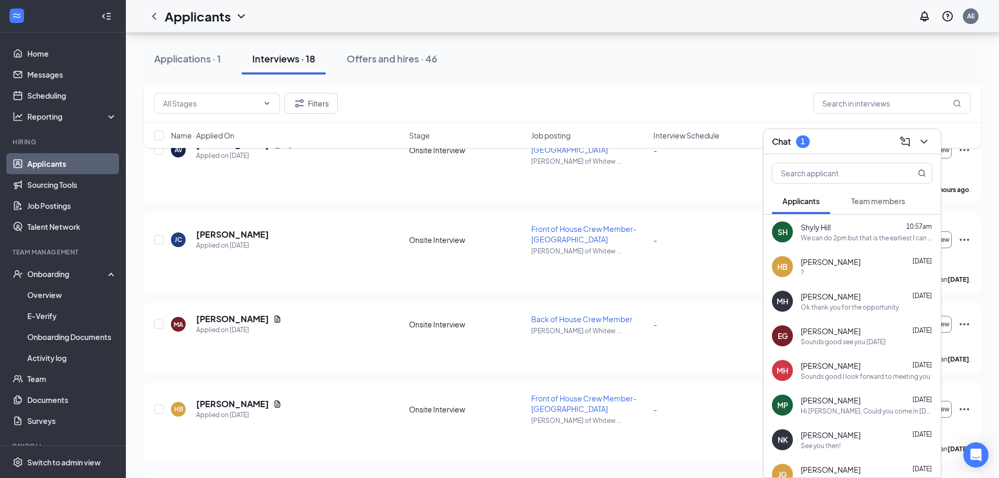
click at [893, 204] on span "Team members" at bounding box center [878, 200] width 54 height 9
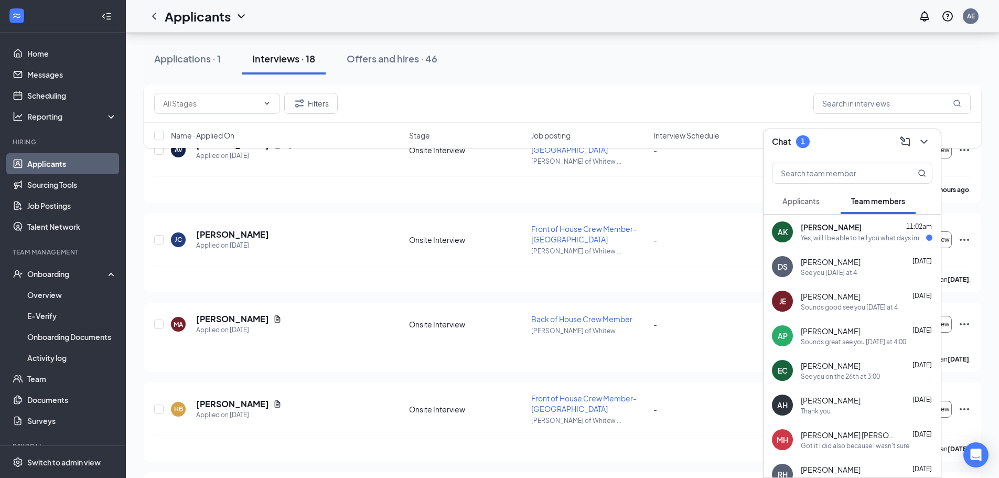
click at [859, 239] on div "Yes, will I be able to tell you what days im not available this week due to com…" at bounding box center [863, 237] width 125 height 9
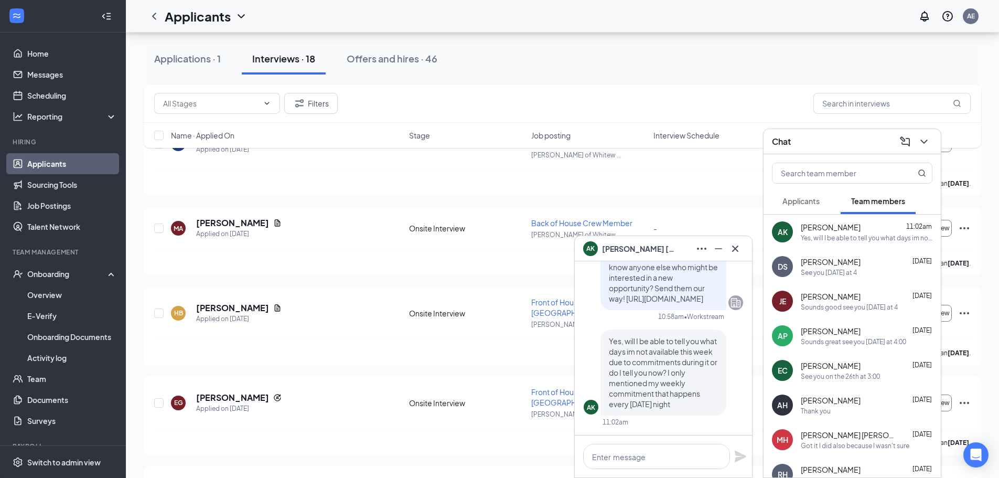
scroll to position [315, 0]
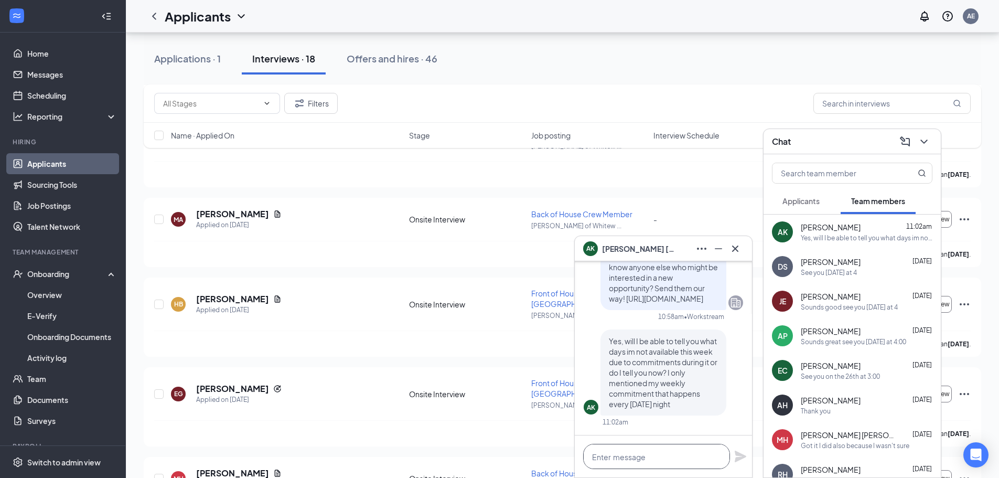
click at [656, 449] on textarea at bounding box center [656, 456] width 147 height 25
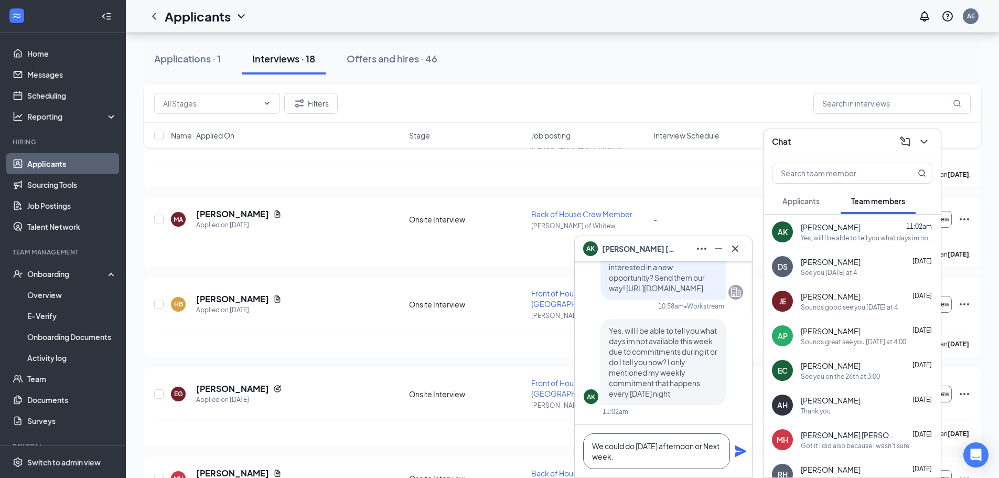
type textarea "We could do [DATE] afternoon or Next week."
click at [737, 448] on icon "Plane" at bounding box center [741, 451] width 12 height 12
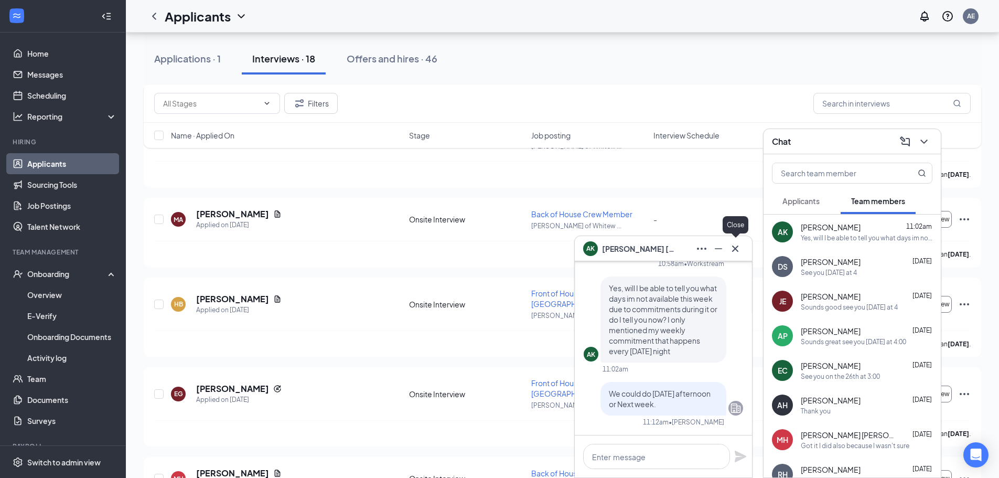
click at [740, 247] on icon "Cross" at bounding box center [735, 248] width 13 height 13
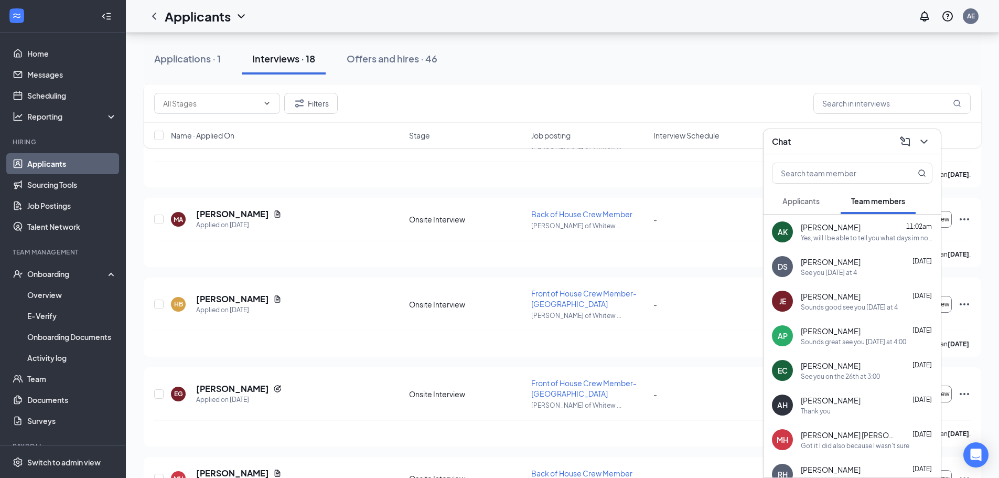
click at [846, 148] on div "Chat" at bounding box center [852, 141] width 160 height 16
